Goal: Task Accomplishment & Management: Manage account settings

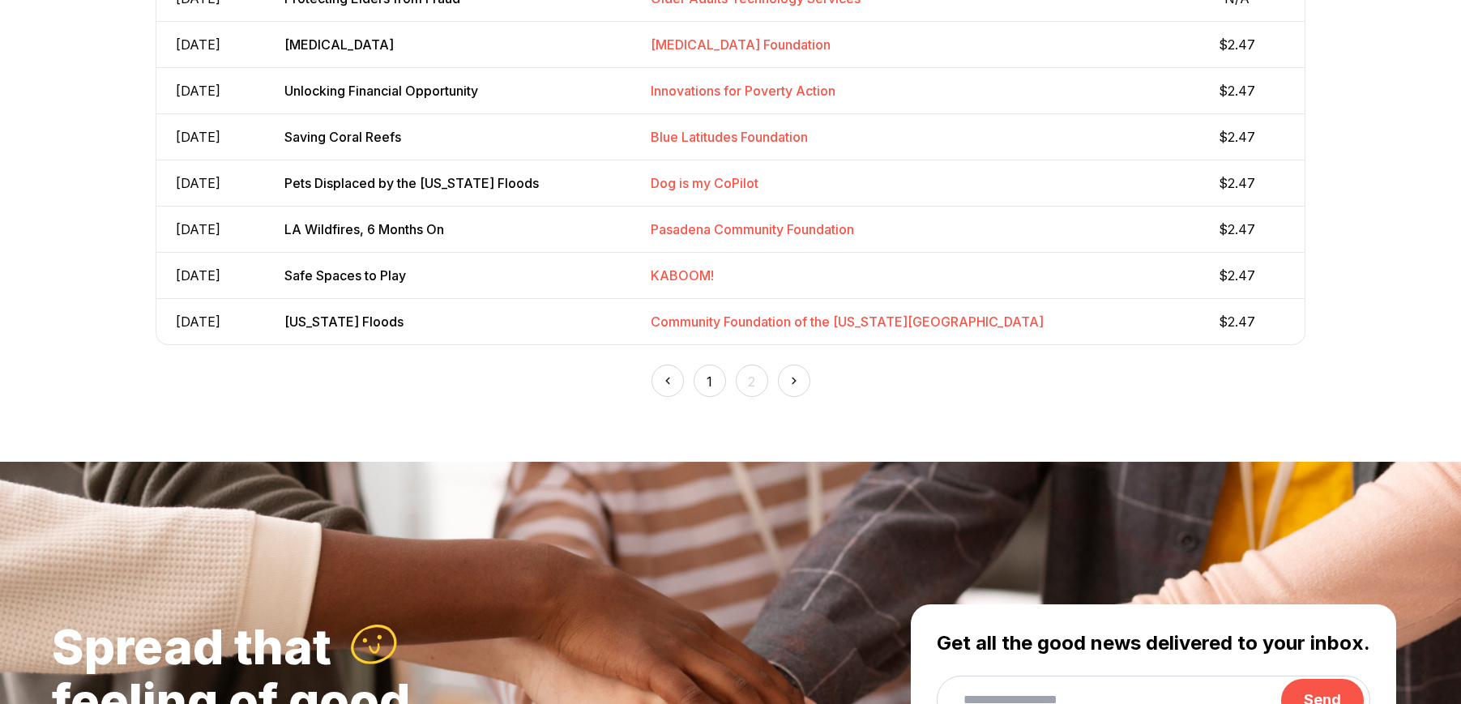
scroll to position [20, 0]
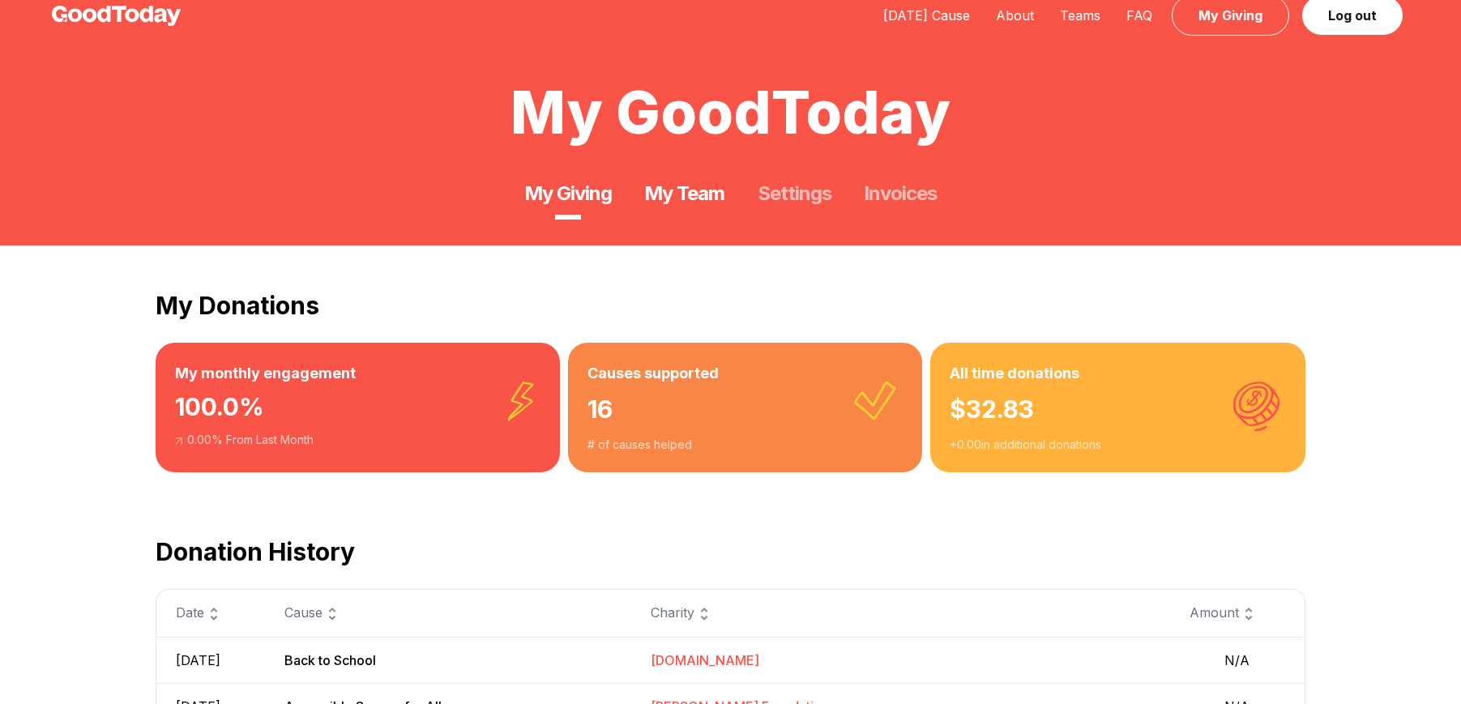
click at [668, 186] on link "My Team" at bounding box center [684, 194] width 80 height 26
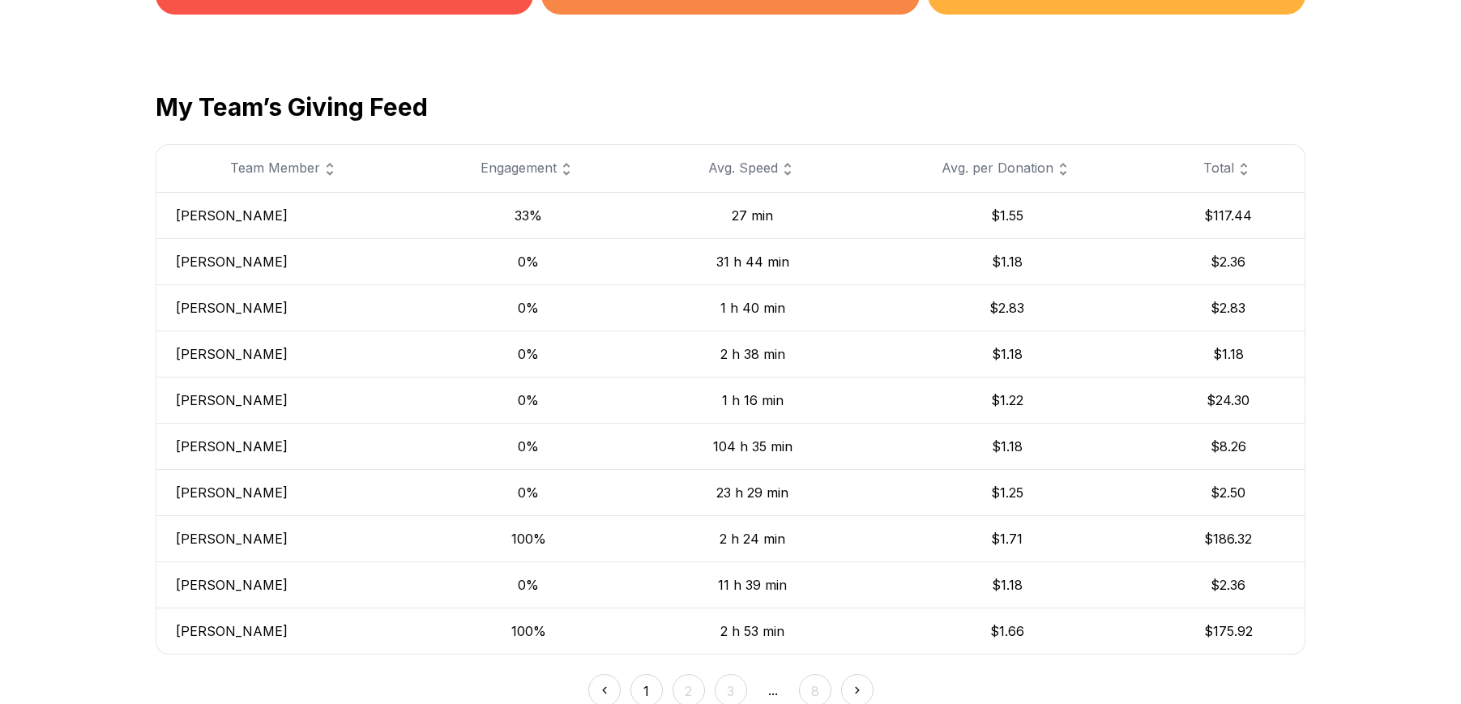
scroll to position [530, 0]
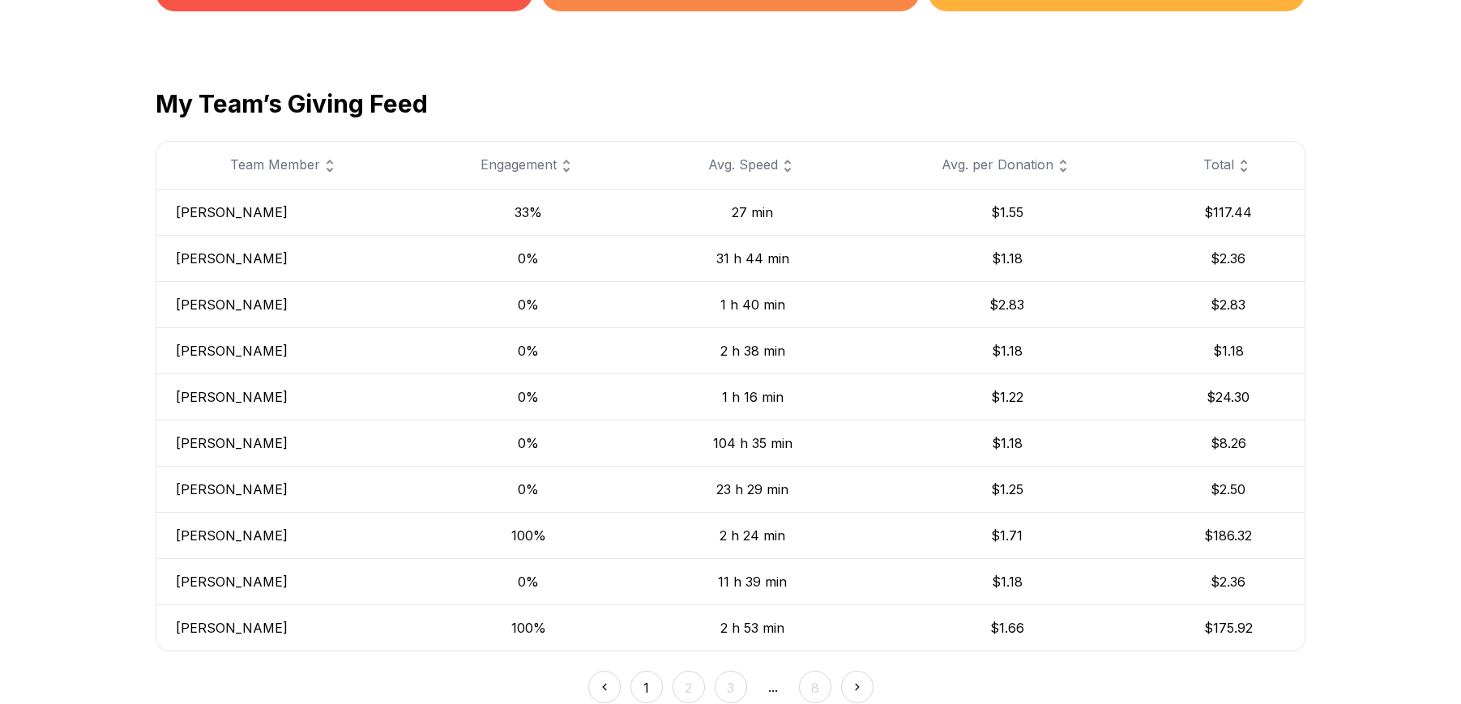
click at [332, 161] on div "Team Member" at bounding box center [285, 165] width 219 height 21
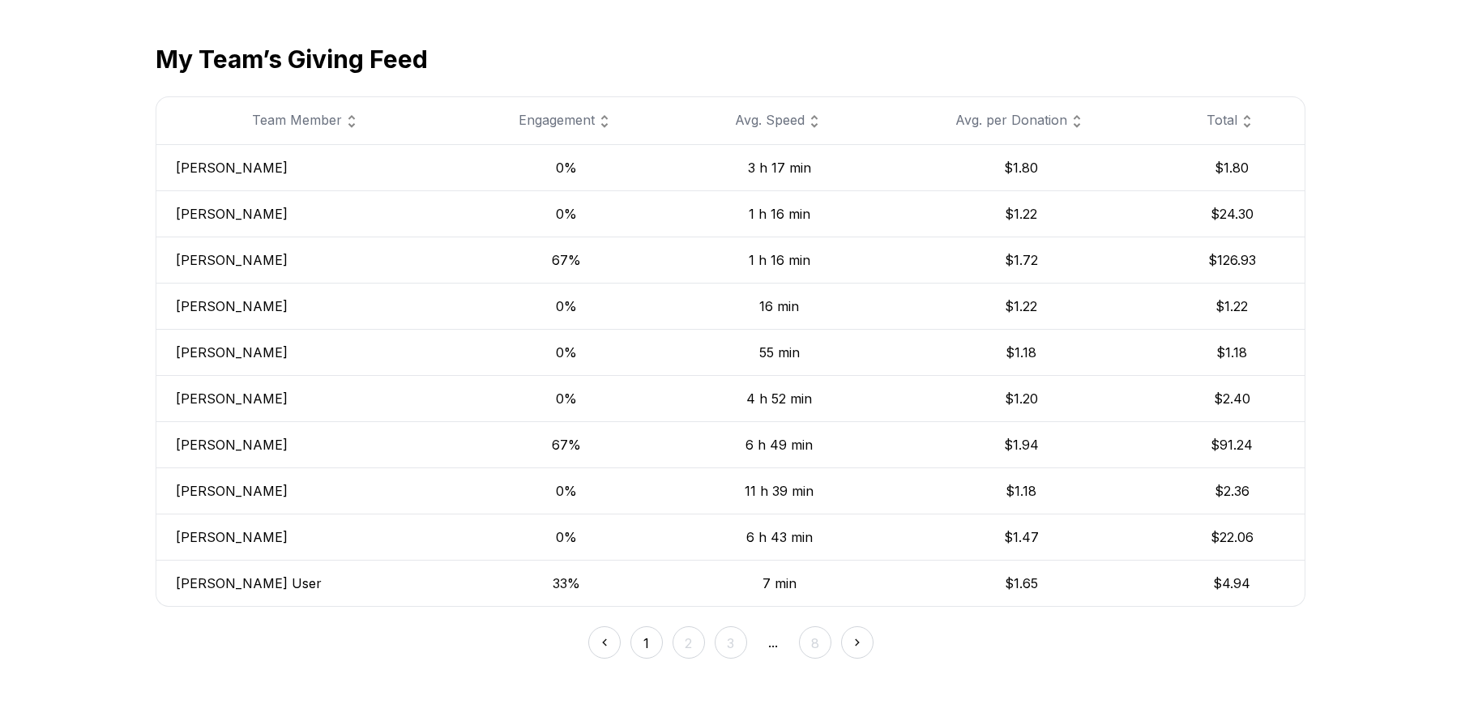
scroll to position [663, 0]
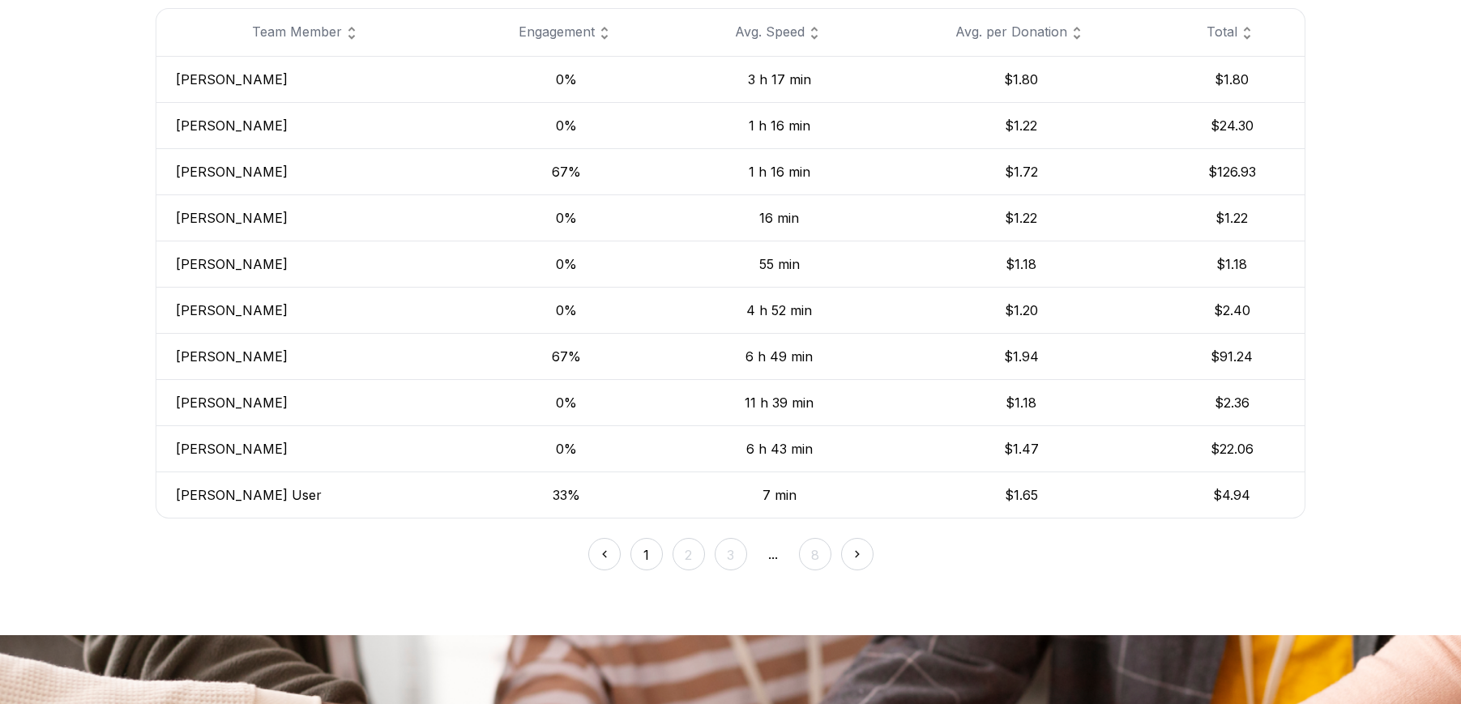
click at [719, 548] on button "3" at bounding box center [731, 554] width 32 height 32
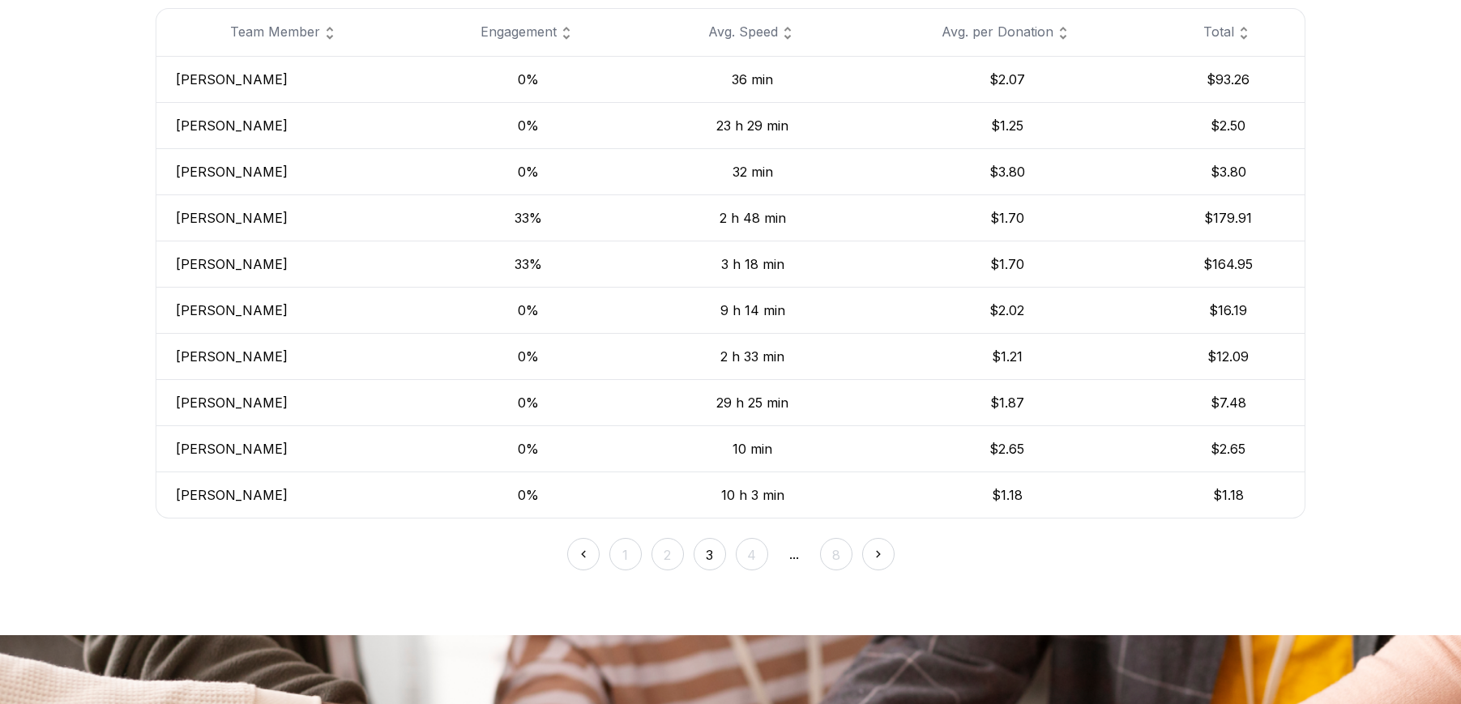
click at [751, 553] on button "4" at bounding box center [752, 554] width 32 height 32
click at [770, 557] on button "5" at bounding box center [773, 554] width 32 height 32
click at [685, 553] on button "4" at bounding box center [688, 554] width 32 height 32
click at [685, 553] on button "3" at bounding box center [688, 554] width 32 height 32
click at [759, 549] on button "4" at bounding box center [752, 554] width 32 height 32
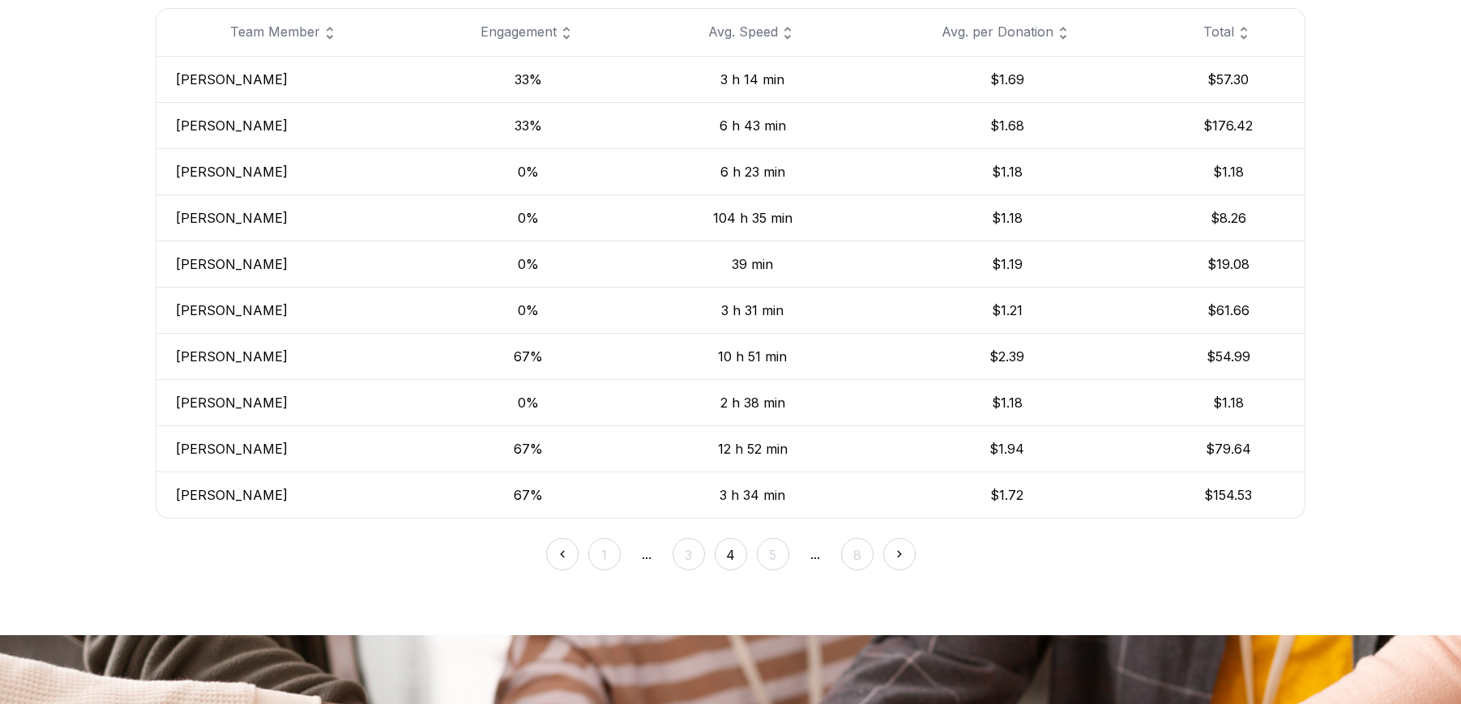
click at [765, 557] on button "5" at bounding box center [773, 554] width 32 height 32
click at [765, 557] on button "6" at bounding box center [773, 554] width 32 height 32
click at [793, 556] on button "7" at bounding box center [794, 554] width 32 height 32
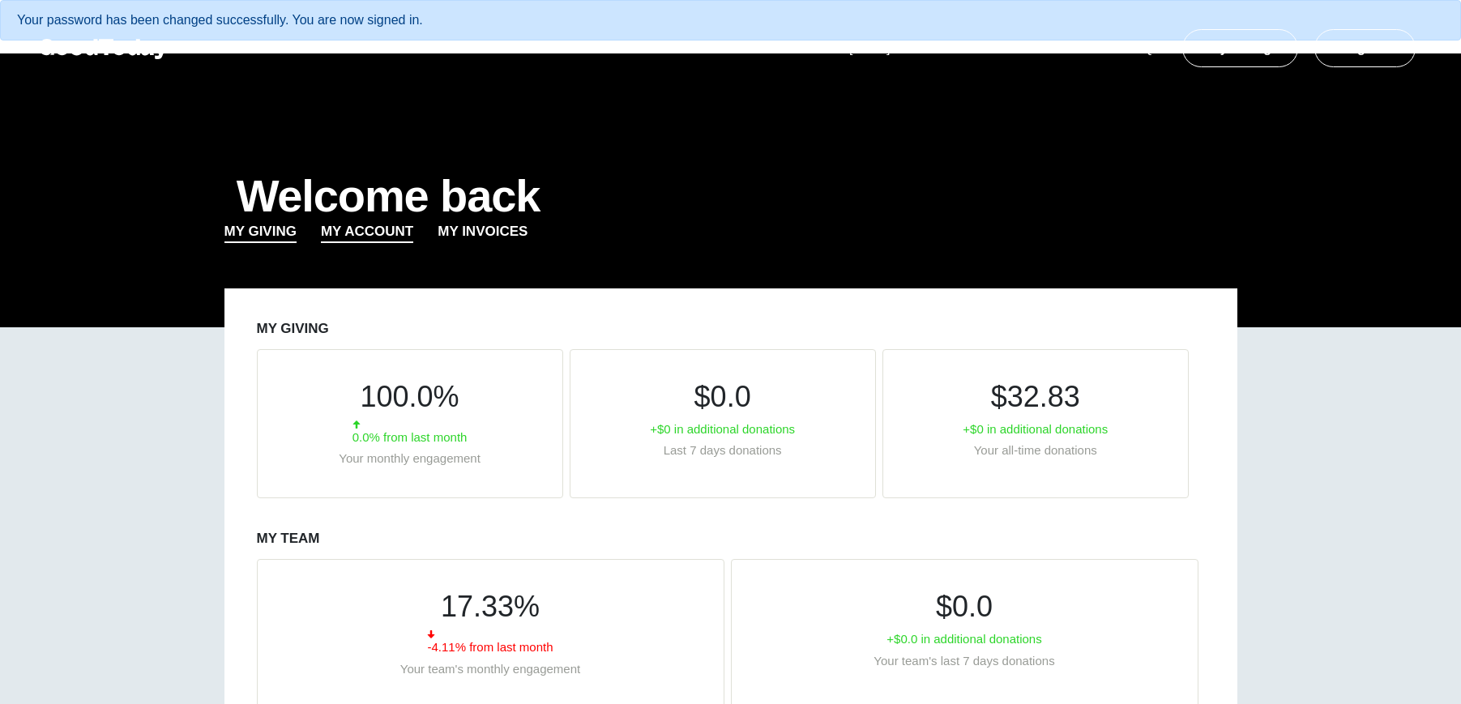
click at [388, 230] on link "My Account" at bounding box center [367, 232] width 92 height 23
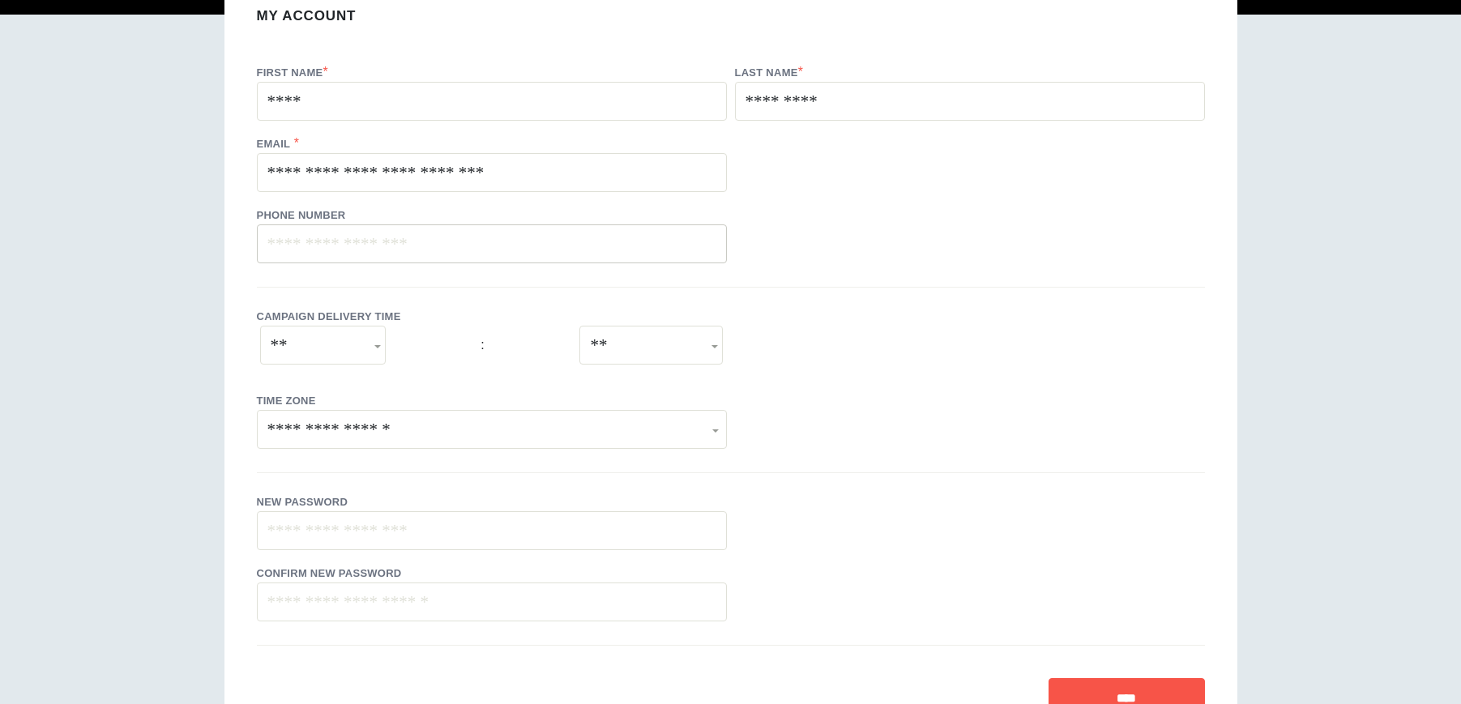
scroll to position [505, 0]
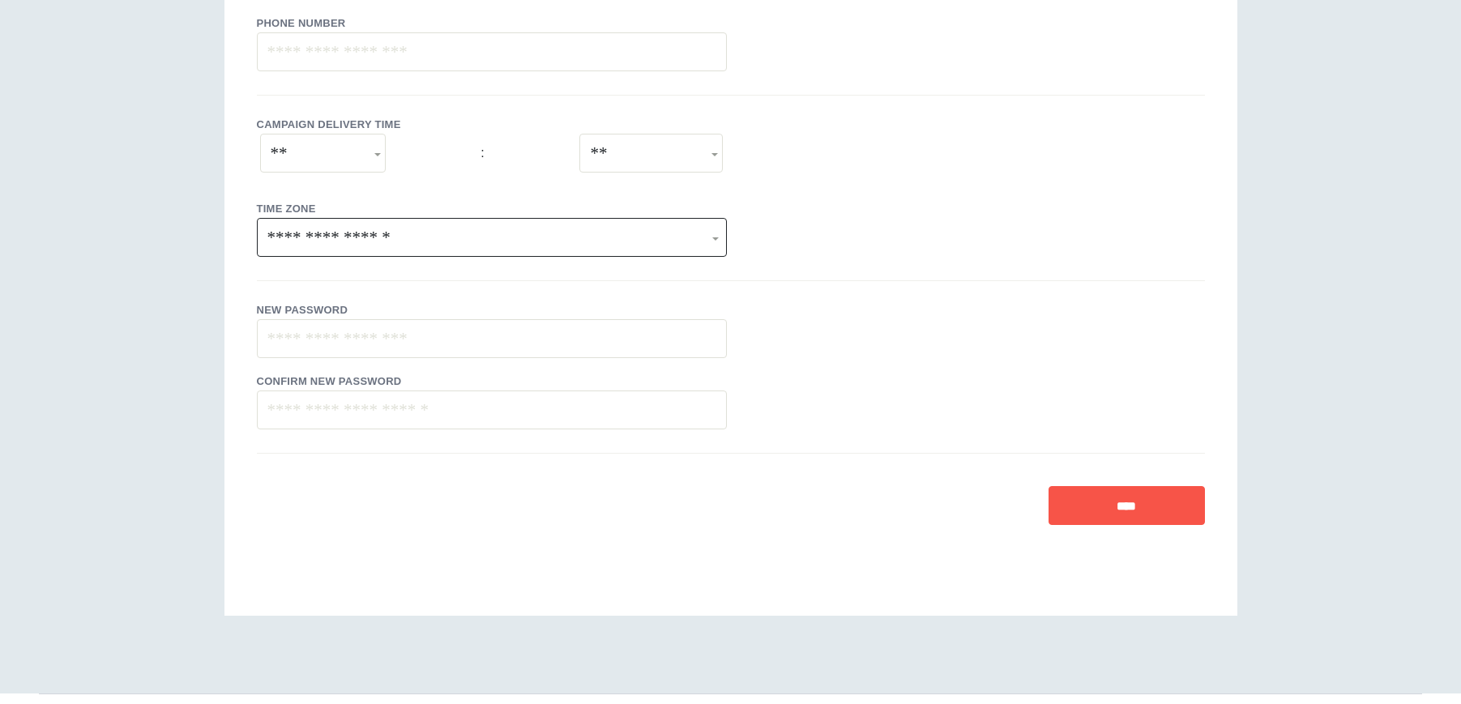
click at [358, 250] on select "**********" at bounding box center [492, 237] width 470 height 39
select select "**********"
click at [346, 156] on select "**********" at bounding box center [323, 153] width 126 height 39
select select "**"
click at [1095, 510] on input "****" at bounding box center [1126, 505] width 156 height 39
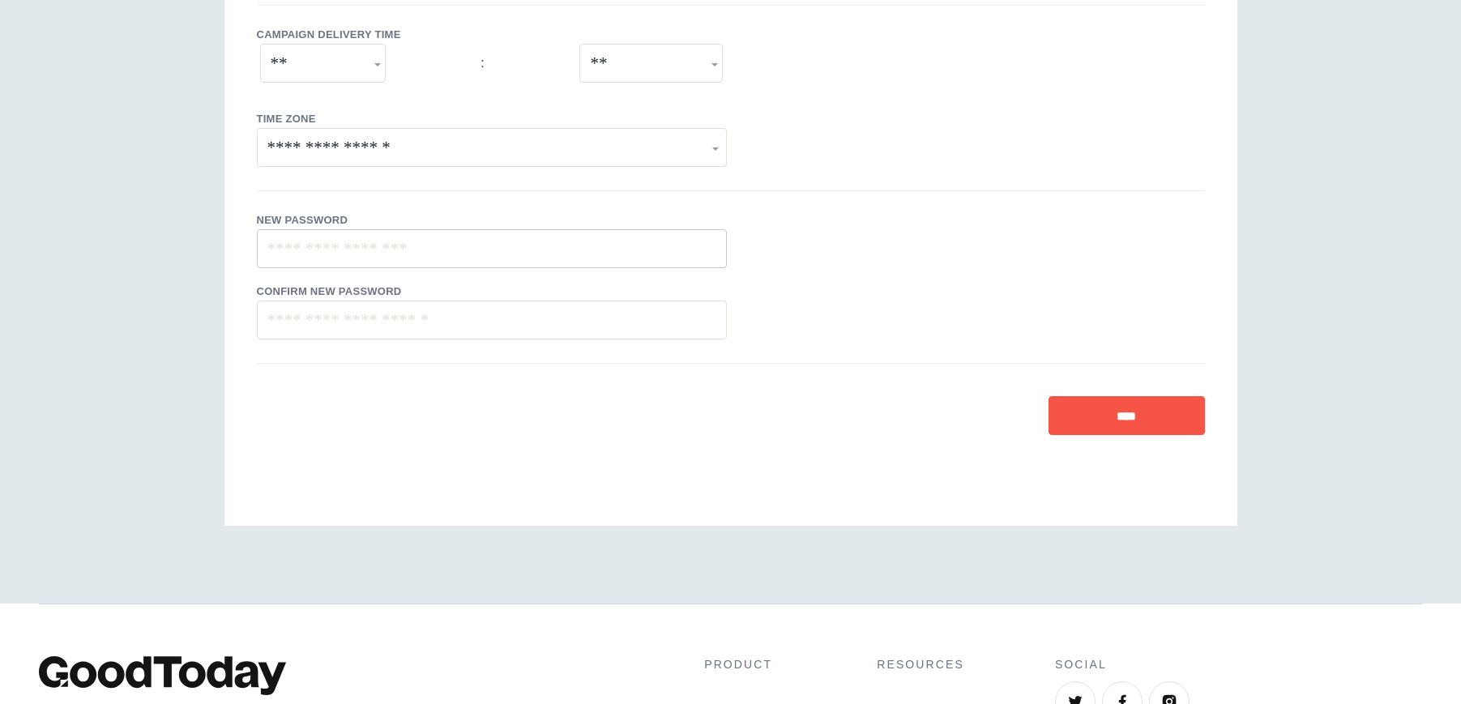
scroll to position [451, 0]
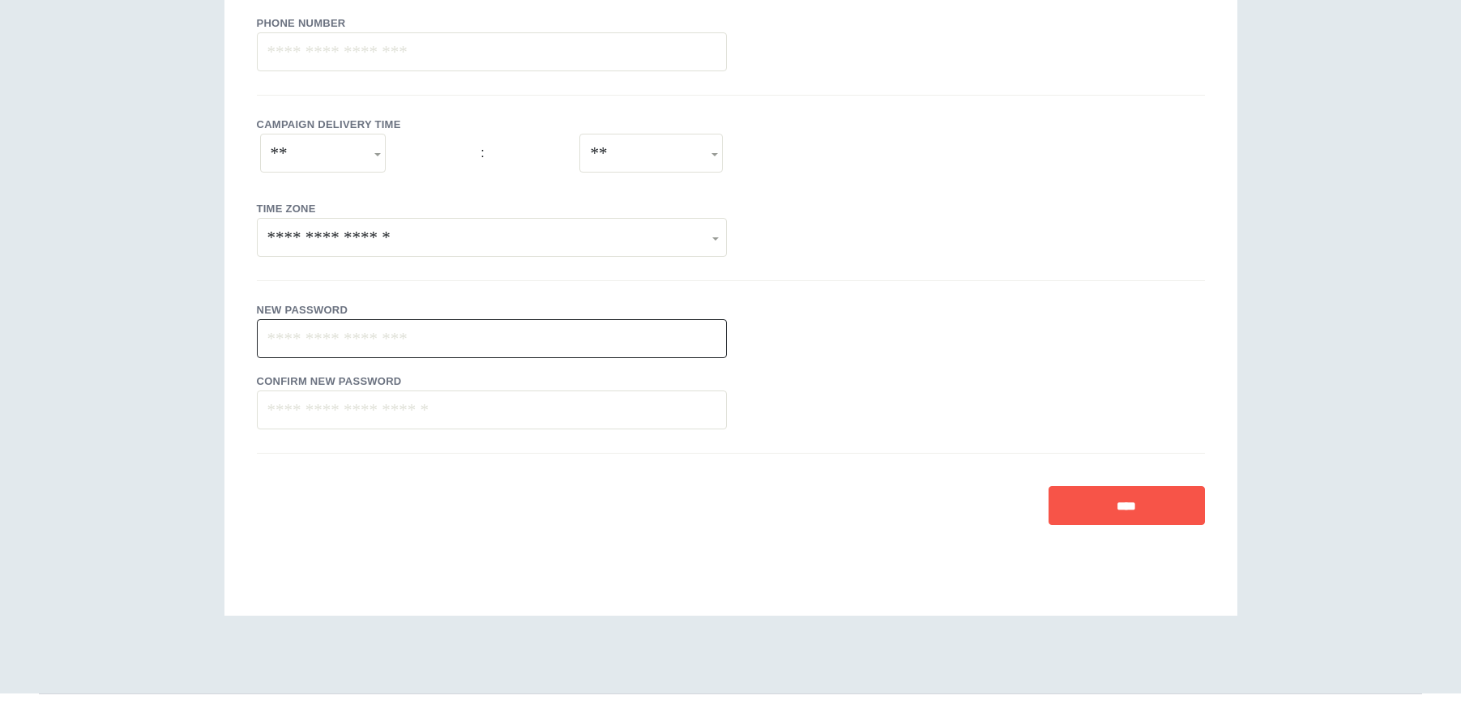
click at [363, 343] on input "text" at bounding box center [492, 338] width 470 height 39
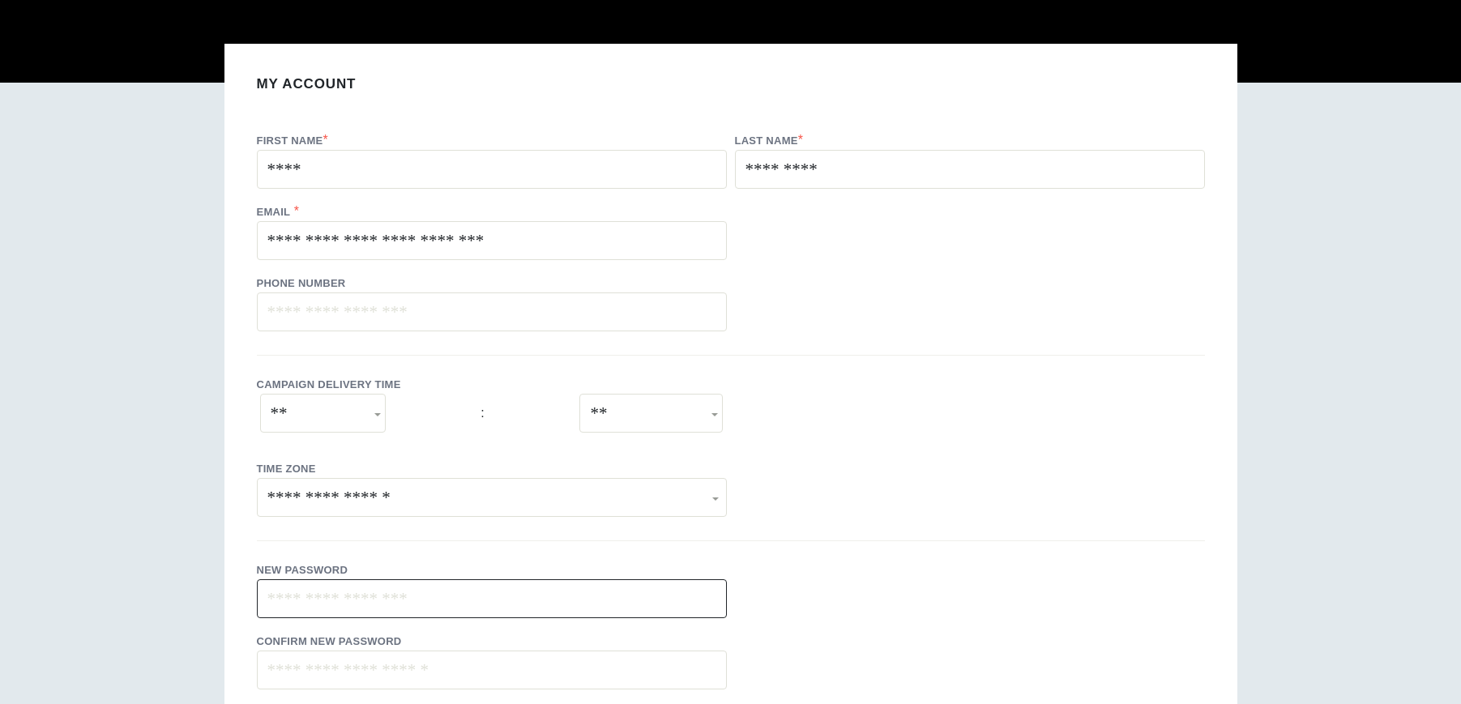
scroll to position [122, 0]
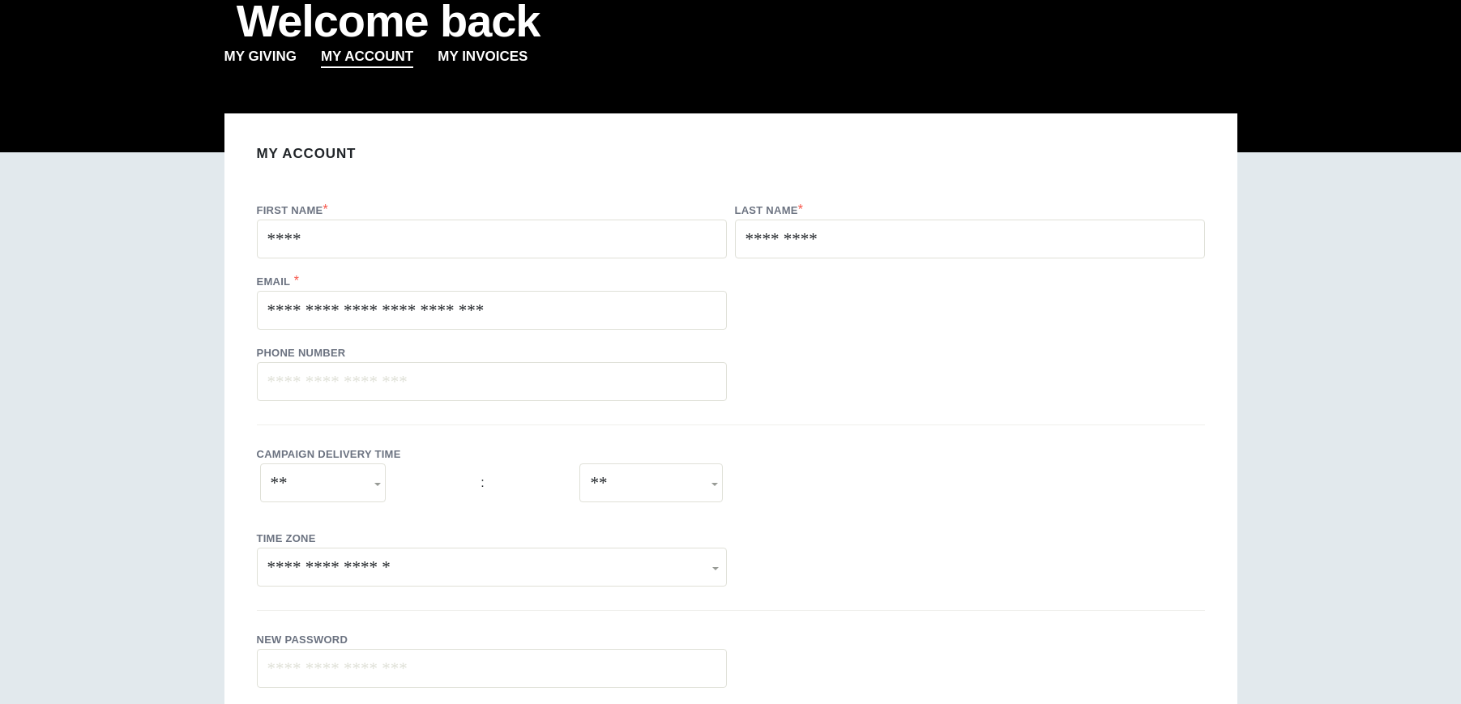
click at [156, 384] on div "Welcome back My Giving My Account My Invoices My giving 100.0% 0.0% from last m…" at bounding box center [730, 450] width 1461 height 1145
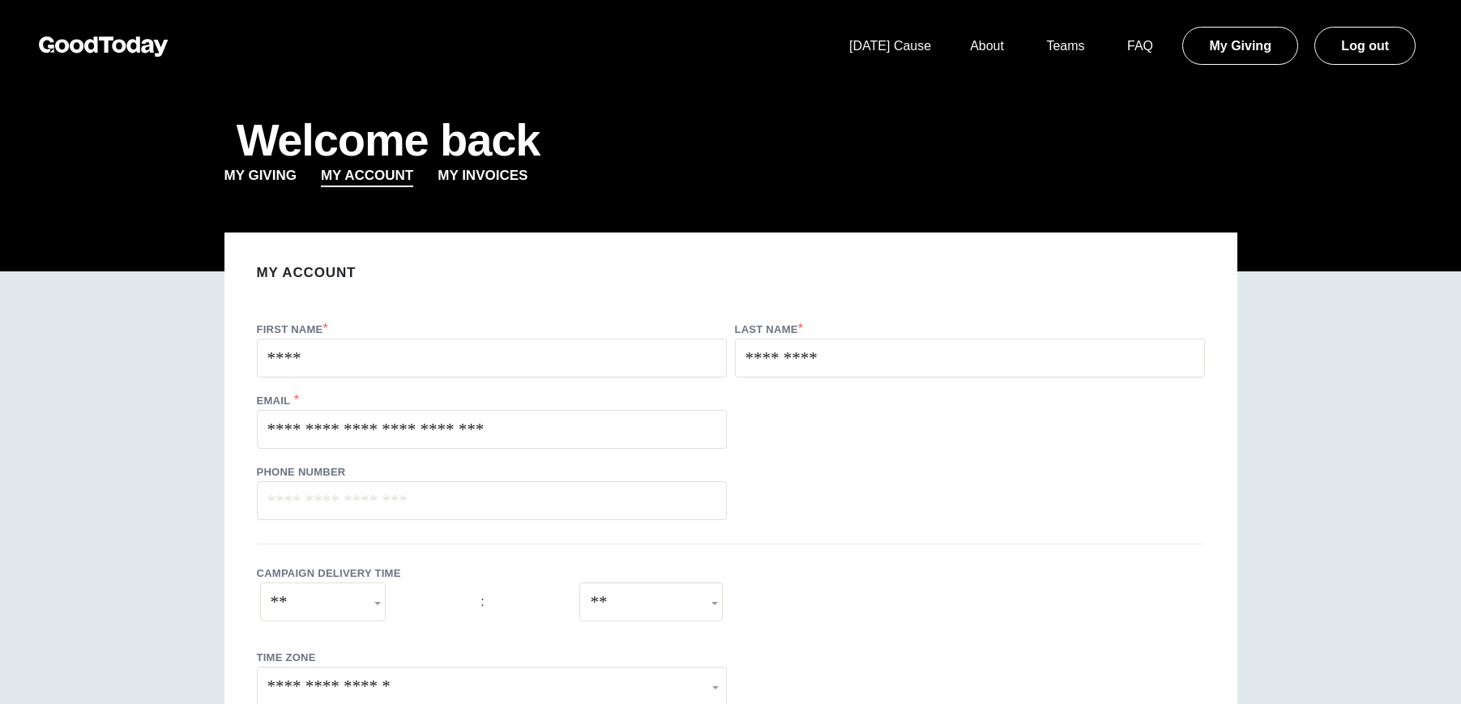
scroll to position [0, 0]
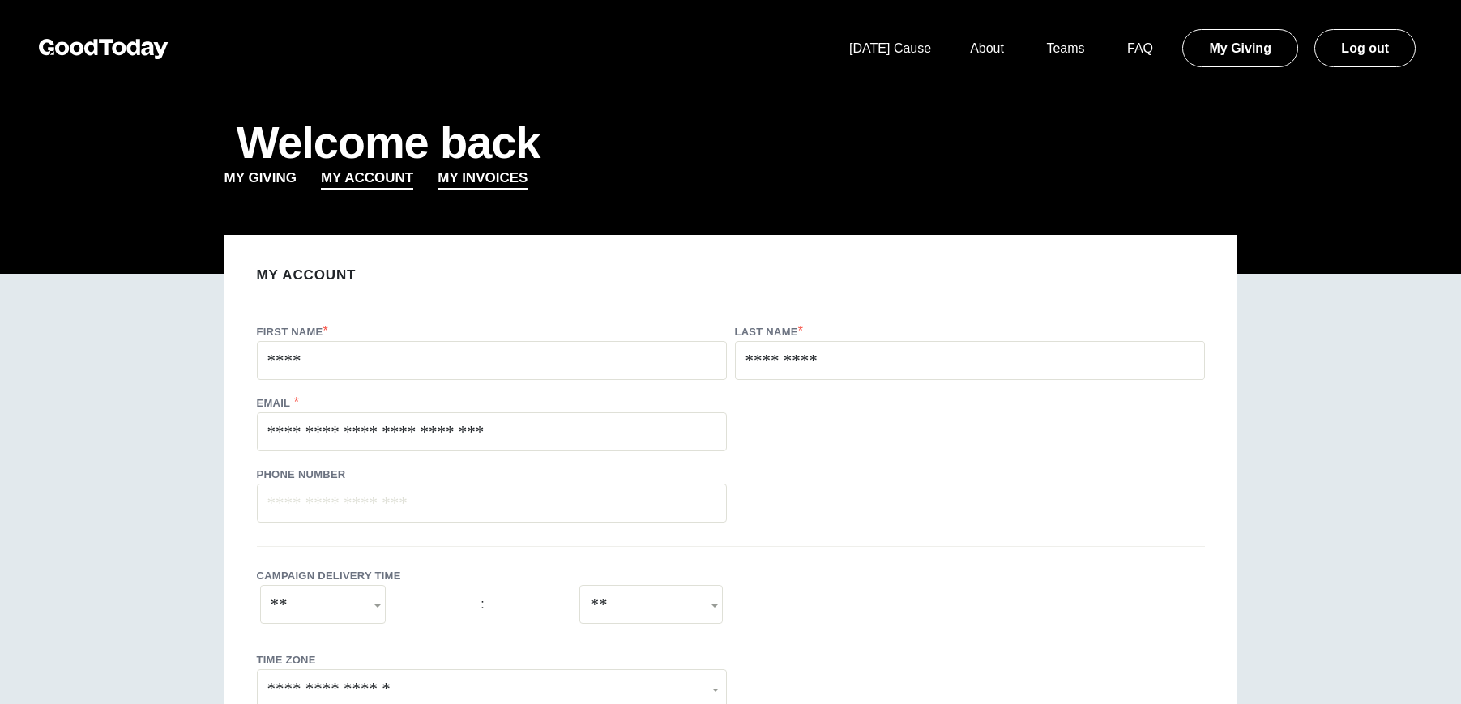
click at [480, 189] on link "My Invoices" at bounding box center [482, 179] width 90 height 23
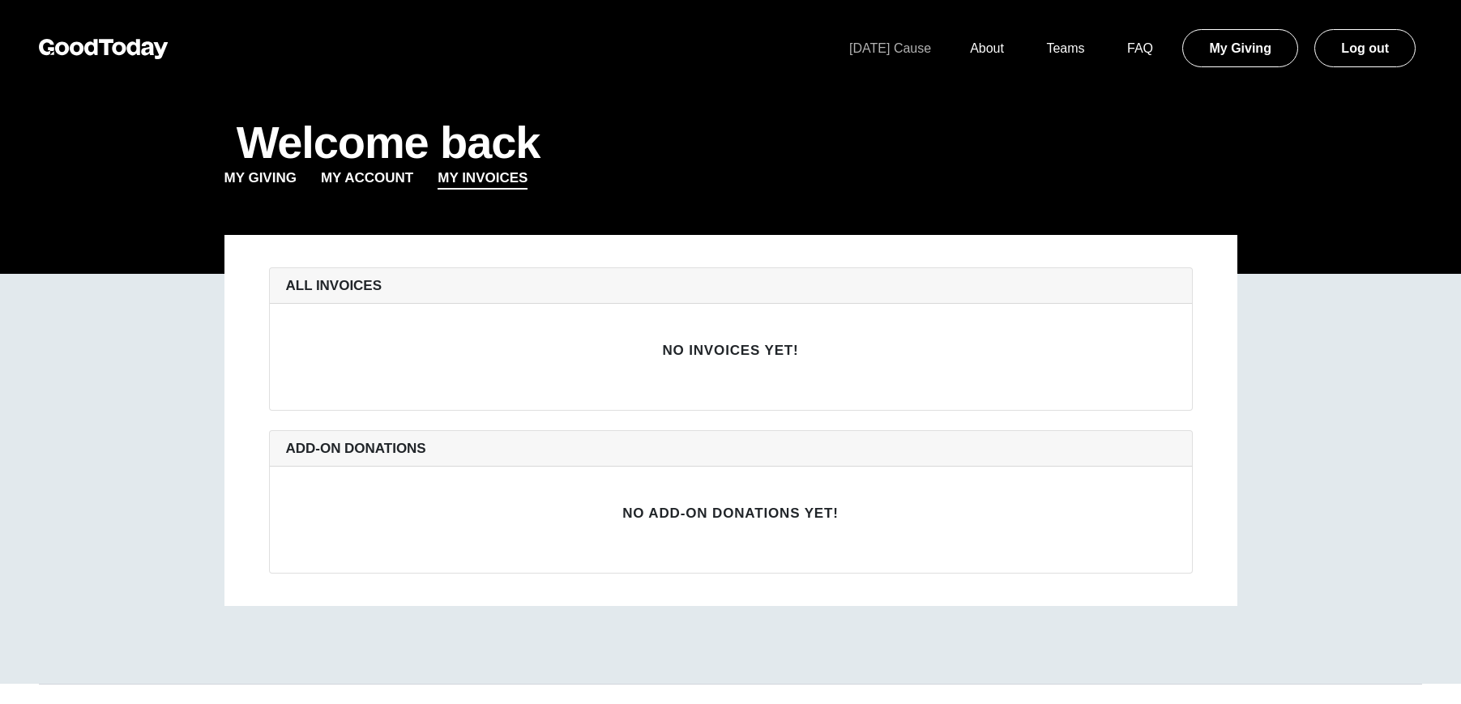
click at [889, 46] on link "[DATE] Cause" at bounding box center [890, 48] width 121 height 14
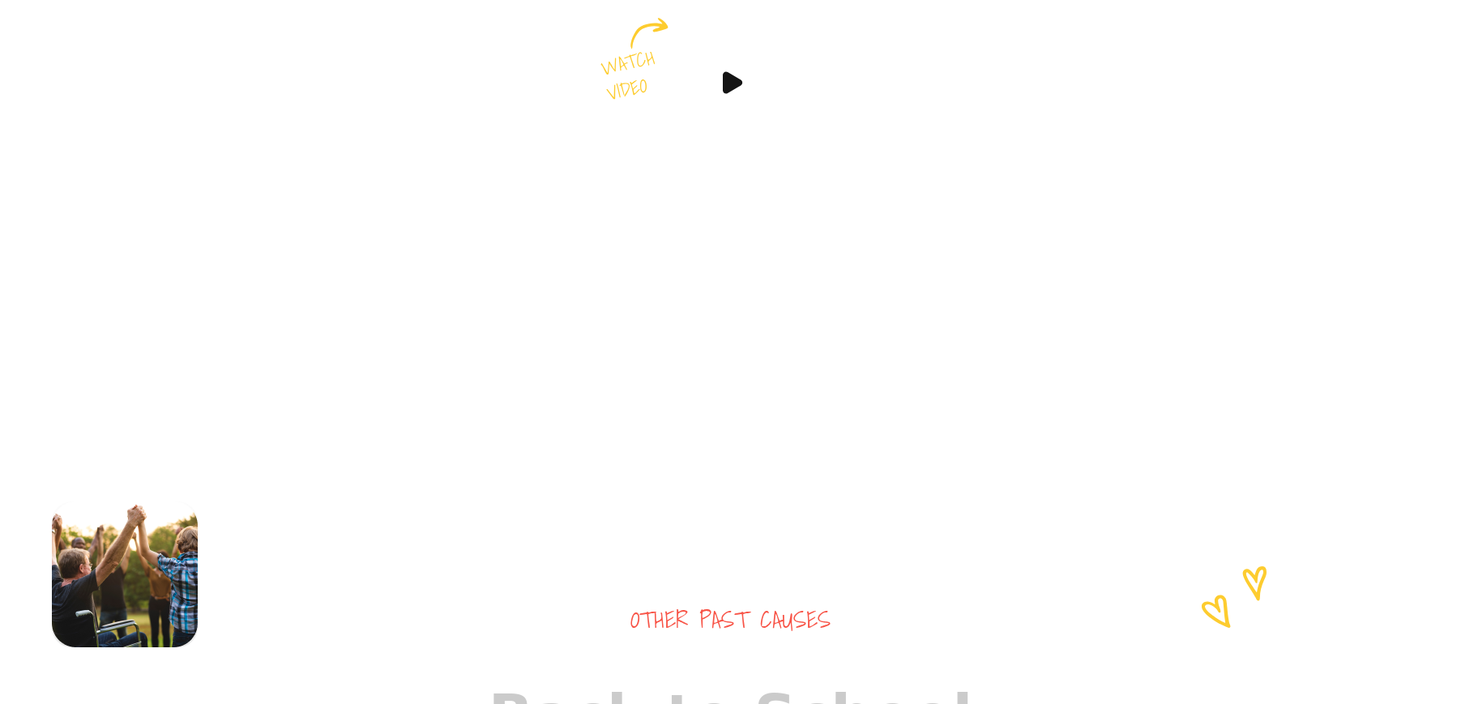
scroll to position [1082, 0]
